Goal: Information Seeking & Learning: Learn about a topic

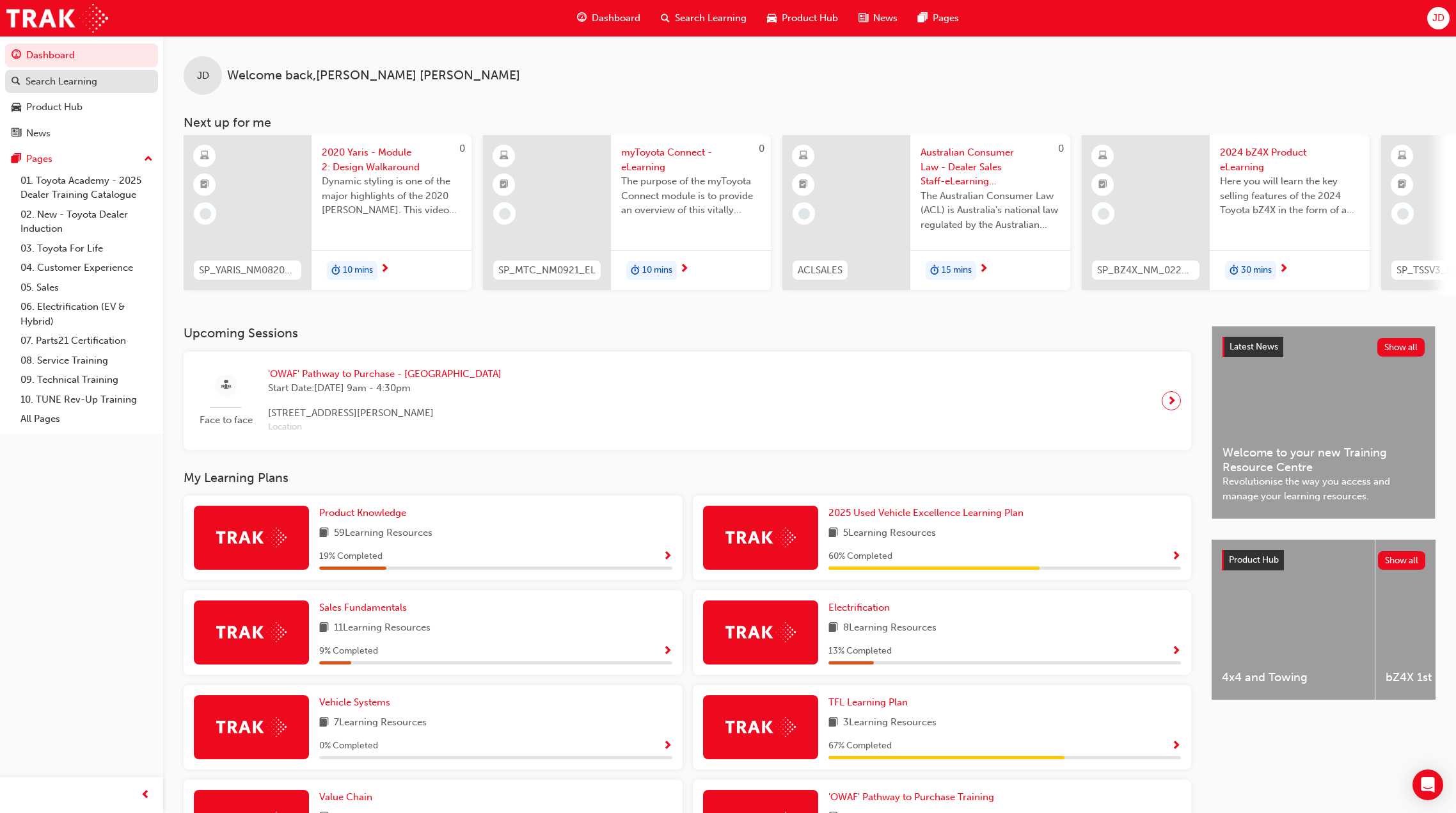
click at [69, 83] on div "Search Learning" at bounding box center [61, 81] width 72 height 15
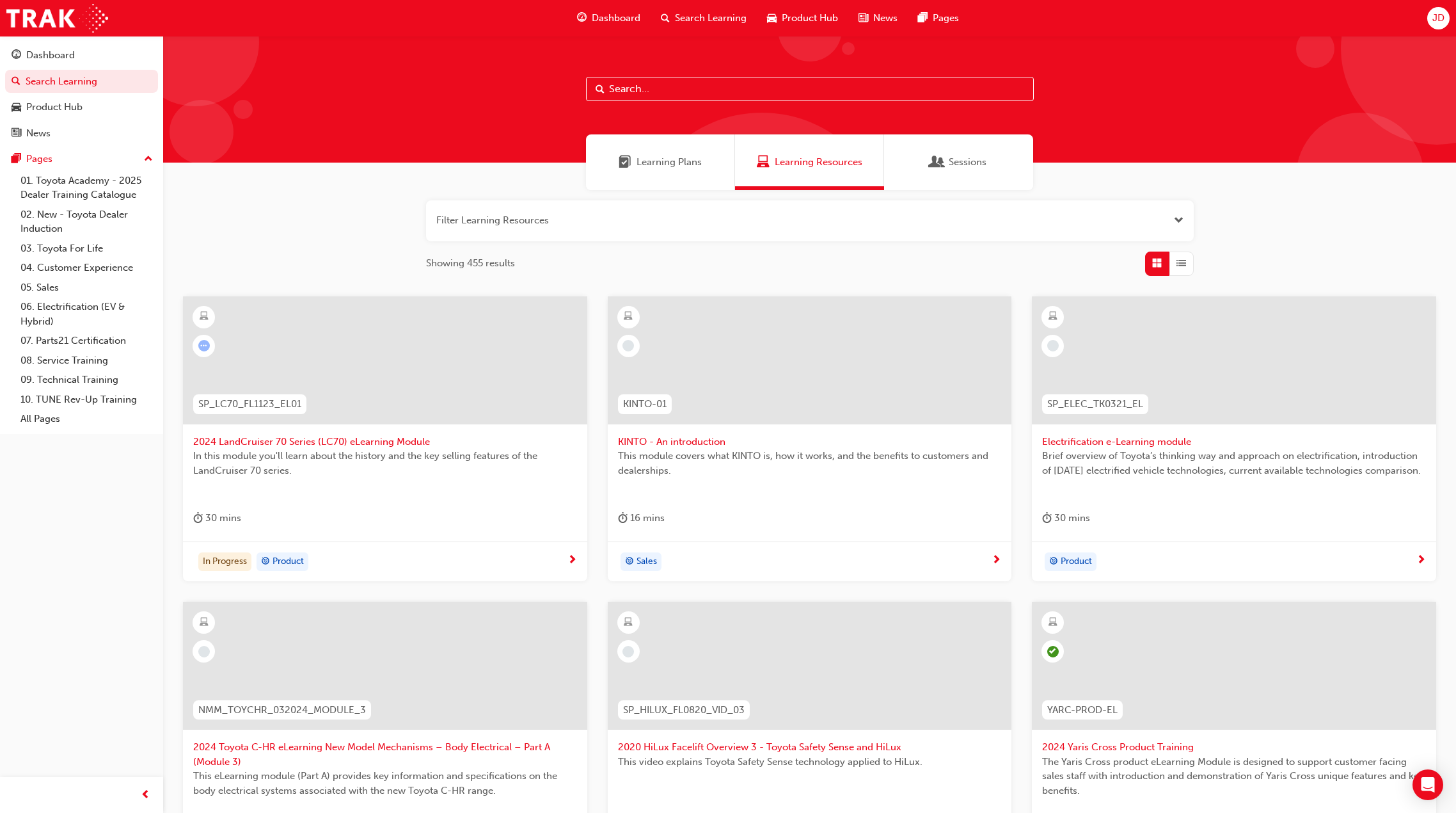
click at [638, 90] on input "text" at bounding box center [810, 88] width 448 height 24
type input "fleet plan"
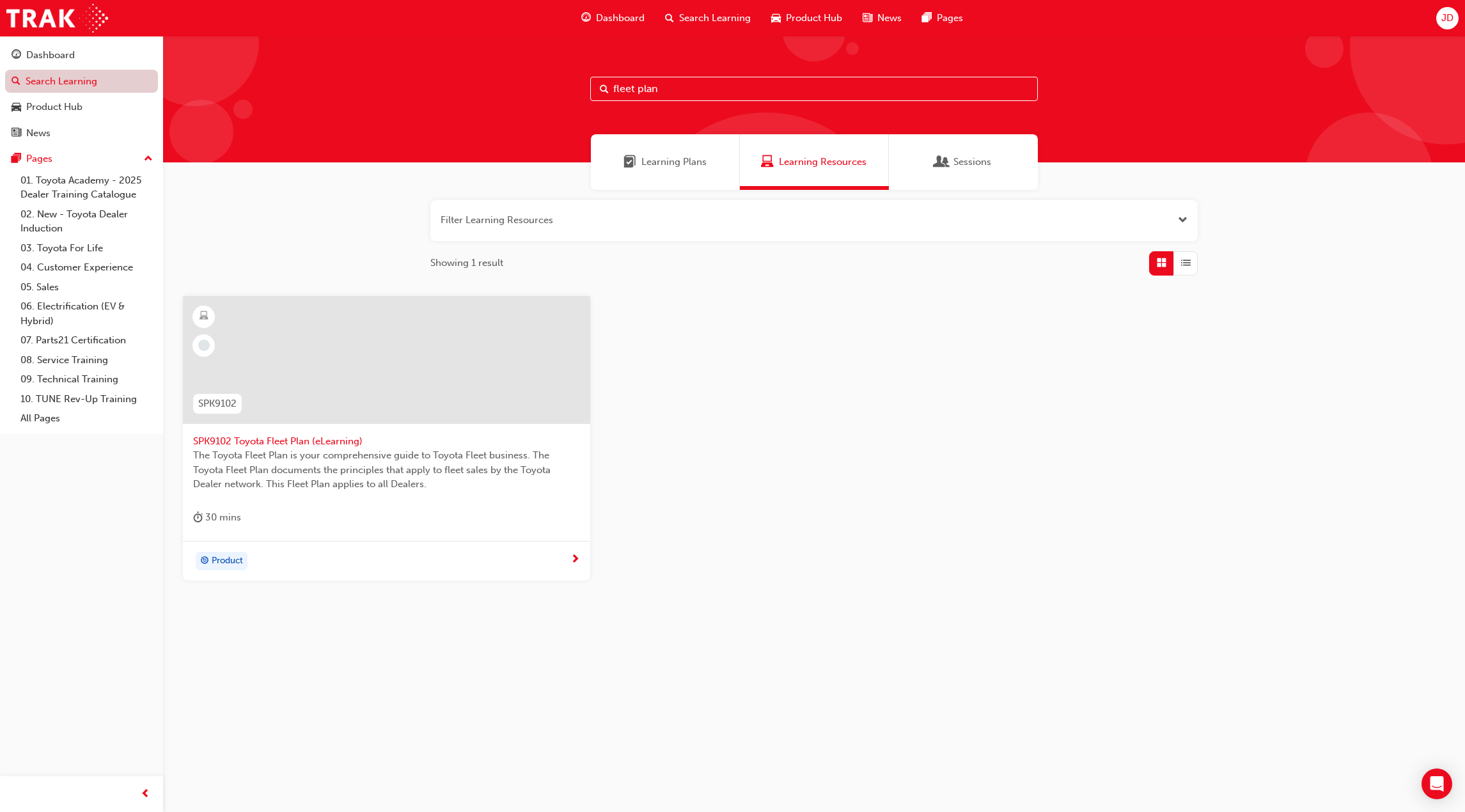
click at [66, 81] on link "Search Learning" at bounding box center [81, 81] width 153 height 24
click at [63, 52] on div "Dashboard" at bounding box center [50, 55] width 49 height 15
